Goal: Navigation & Orientation: Find specific page/section

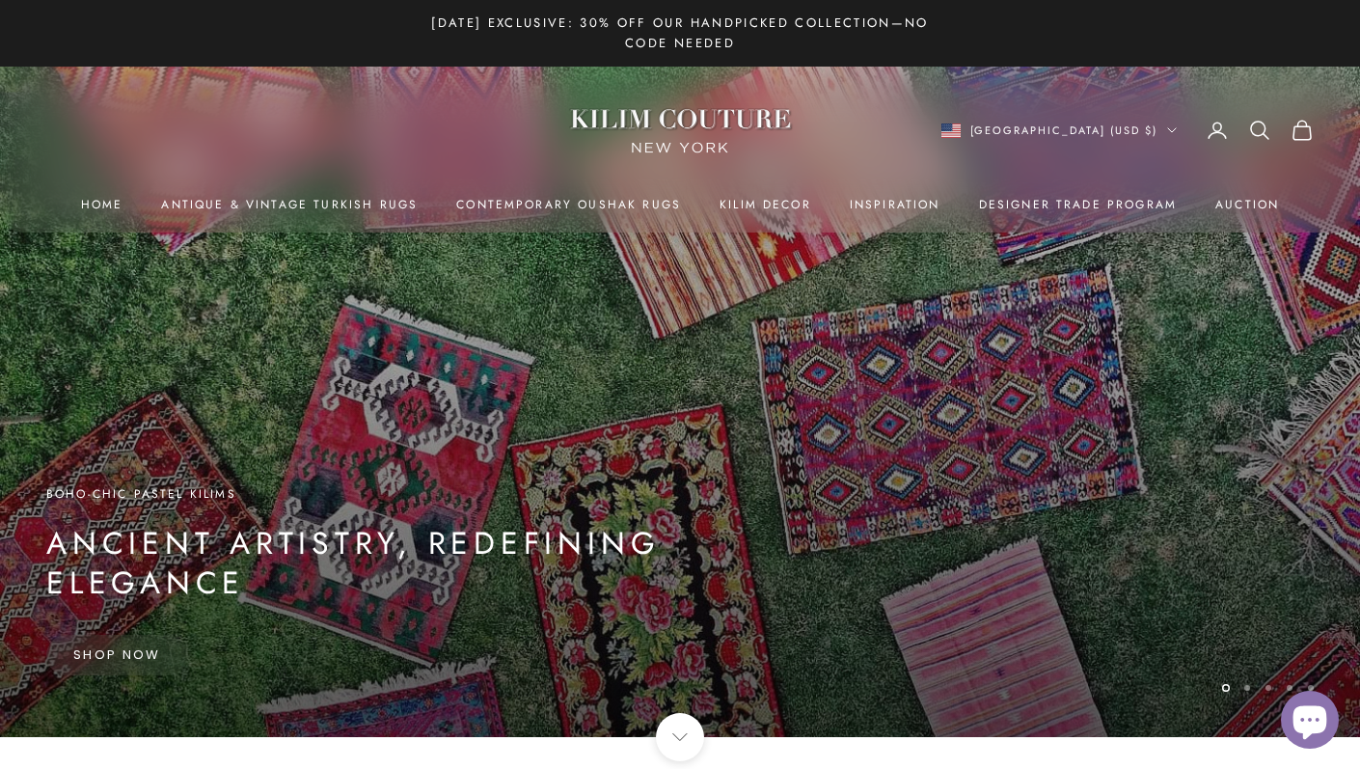
scroll to position [35, 0]
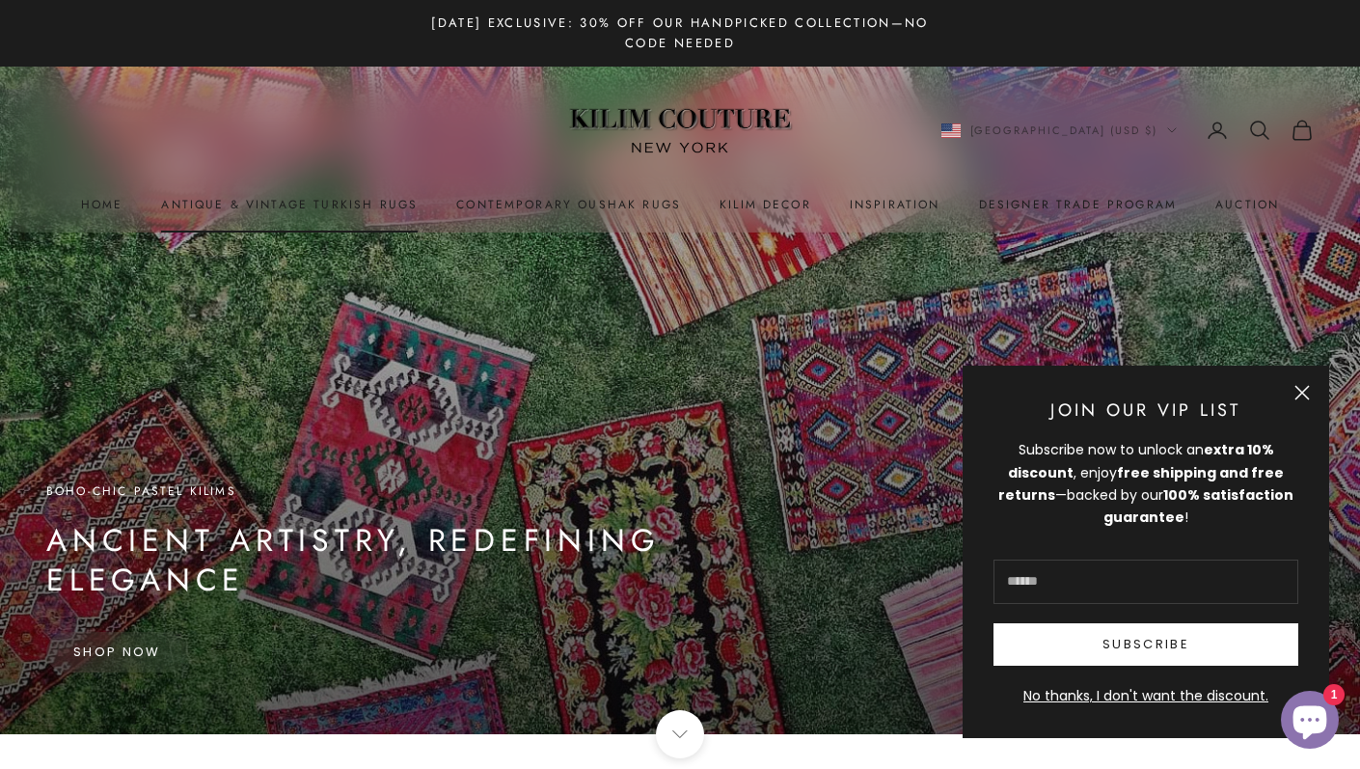
click at [336, 201] on link "Antique & Vintage Turkish Rugs" at bounding box center [289, 204] width 257 height 19
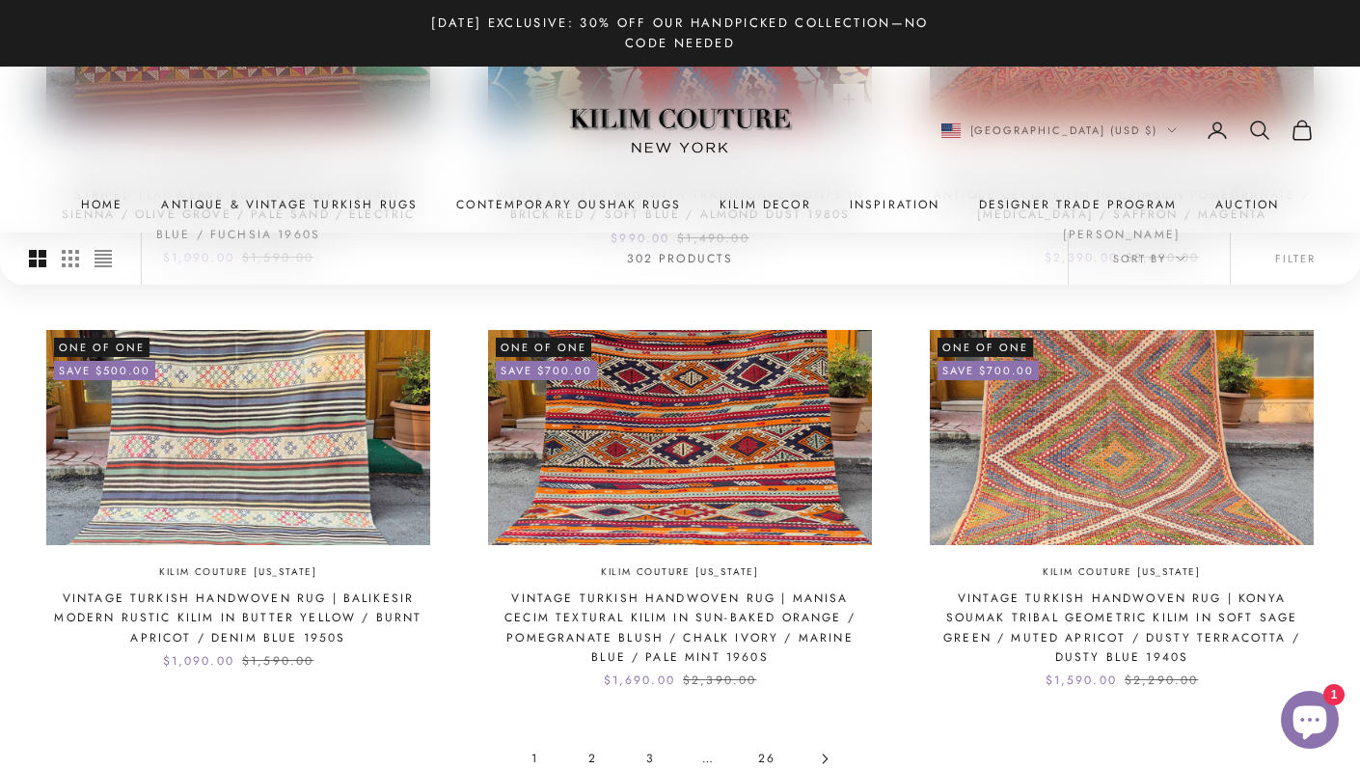
scroll to position [1822, 0]
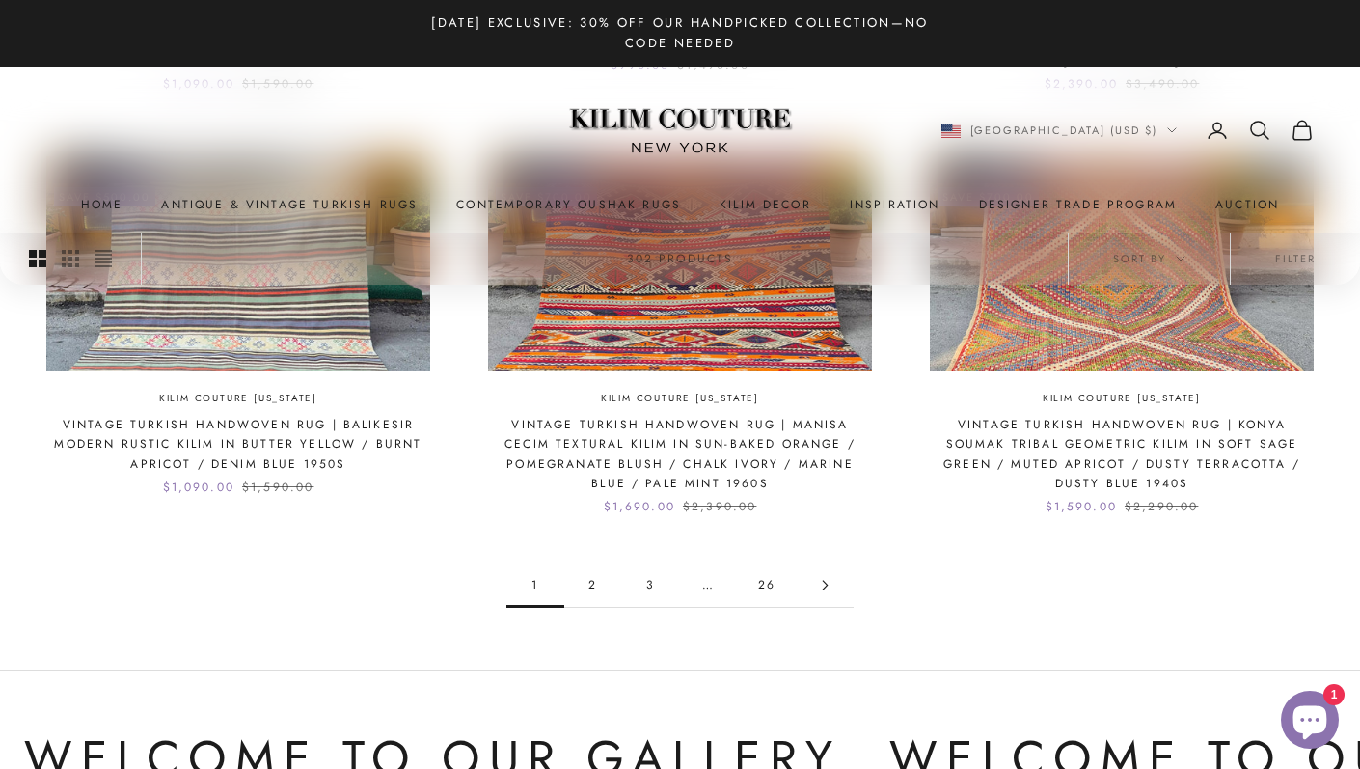
click at [596, 586] on link "2" at bounding box center [593, 584] width 58 height 43
